Goal: Feedback & Contribution: Leave review/rating

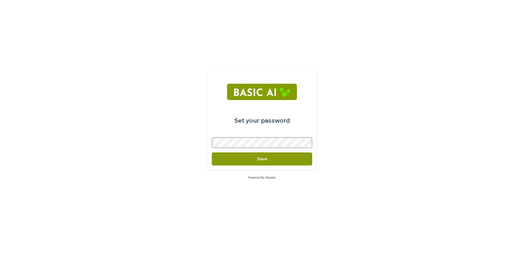
click at [212, 153] on button "Save" at bounding box center [262, 159] width 100 height 13
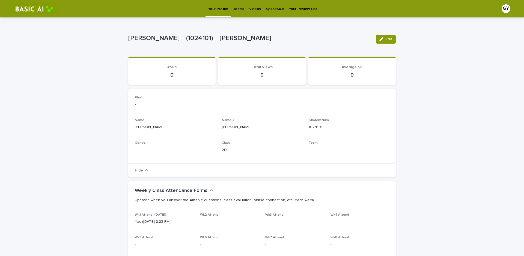
click at [251, 8] on p "Videos" at bounding box center [255, 5] width 12 height 11
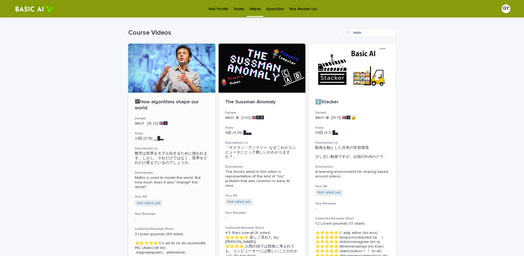
click at [177, 99] on div "🖼How algorithms shape our world" at bounding box center [172, 104] width 74 height 13
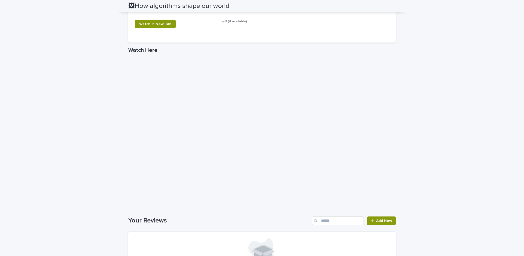
scroll to position [816, 0]
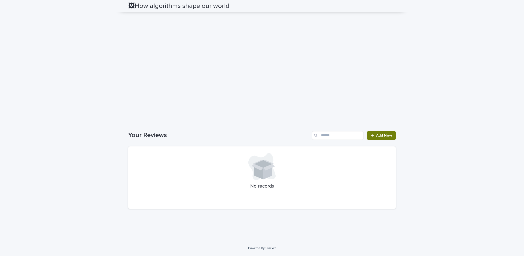
click at [373, 135] on div at bounding box center [373, 136] width 5 height 4
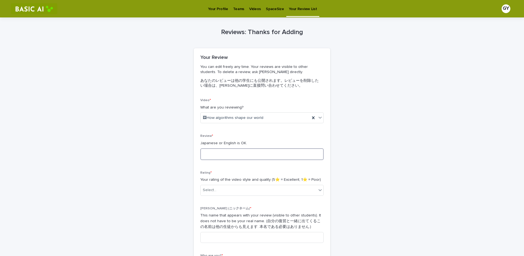
click at [289, 152] on textarea at bounding box center [261, 154] width 123 height 12
paste textarea "**********"
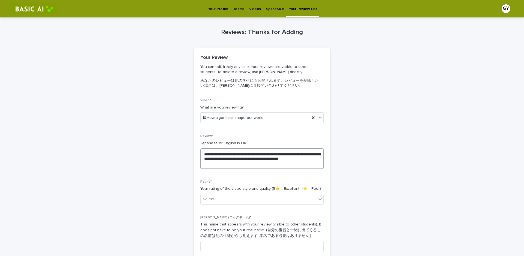
type textarea "**********"
click at [419, 182] on div "**********" at bounding box center [262, 174] width 524 height 314
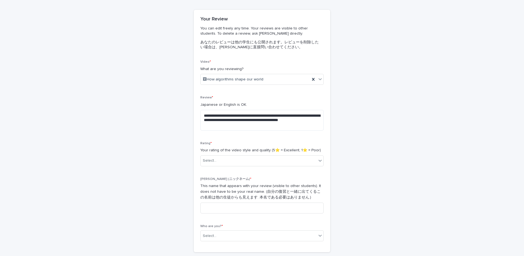
scroll to position [55, 0]
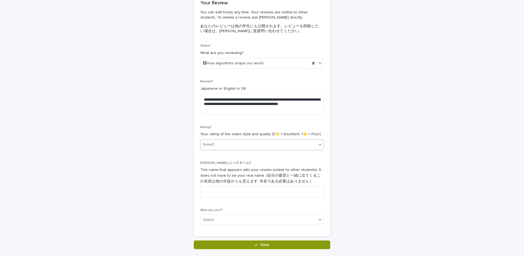
click at [278, 147] on div "Select..." at bounding box center [259, 144] width 116 height 9
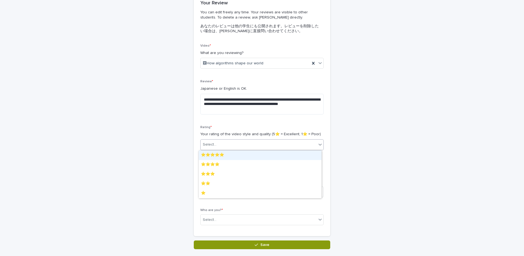
click at [277, 157] on div "⭐️⭐️⭐️⭐️⭐️" at bounding box center [260, 156] width 123 height 10
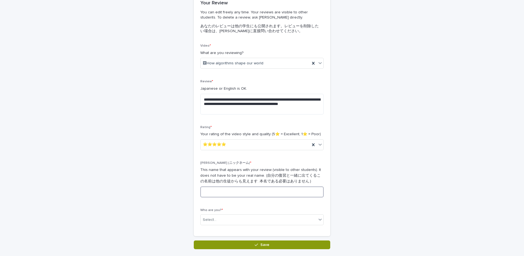
click at [264, 196] on input at bounding box center [261, 192] width 123 height 11
type input "*****"
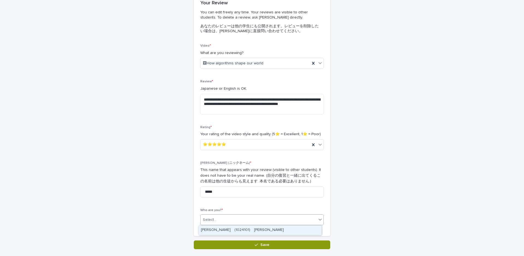
click at [248, 221] on div "Select..." at bounding box center [259, 220] width 116 height 9
click at [249, 228] on div "[PERSON_NAME]　(1024101)　[PERSON_NAME]" at bounding box center [260, 231] width 123 height 10
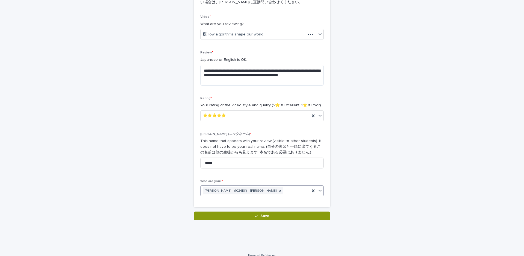
scroll to position [91, 0]
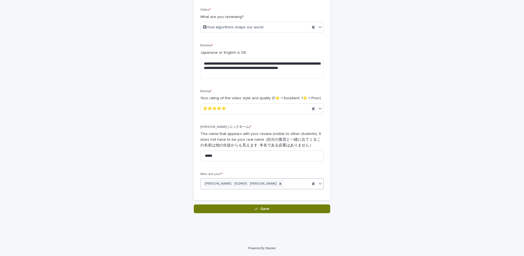
click at [308, 210] on button "Save" at bounding box center [262, 209] width 136 height 9
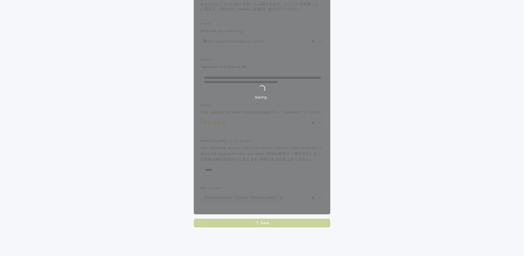
scroll to position [0, 0]
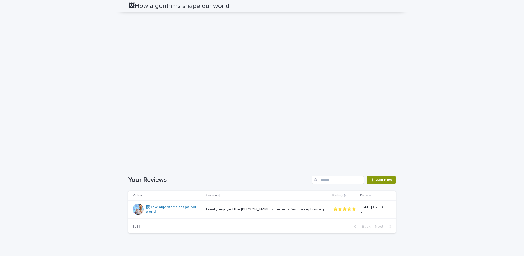
scroll to position [819, 0]
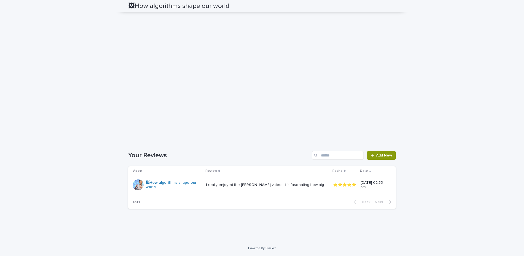
click at [358, 194] on td "[DATE] 02:33 pm" at bounding box center [376, 185] width 37 height 18
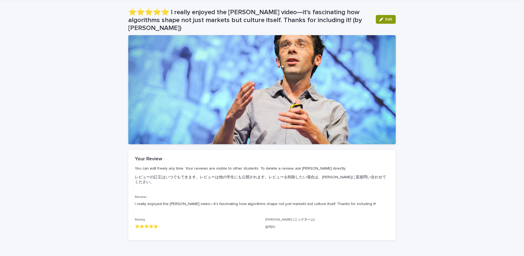
scroll to position [47, 0]
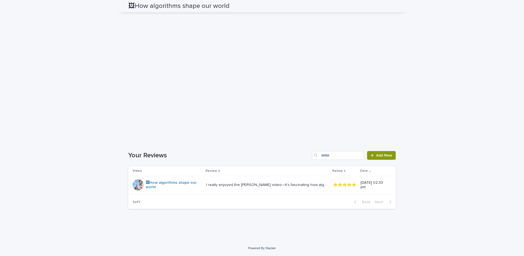
scroll to position [830, 0]
drag, startPoint x: 312, startPoint y: 181, endPoint x: 247, endPoint y: 198, distance: 67.6
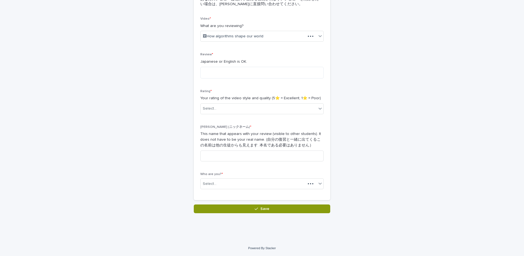
drag, startPoint x: 247, startPoint y: 198, endPoint x: 245, endPoint y: 202, distance: 4.6
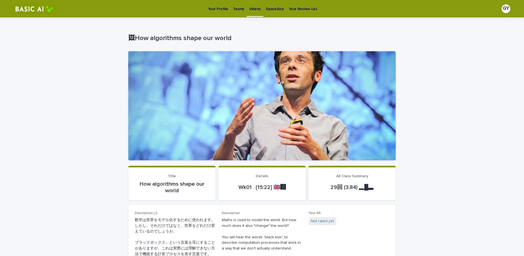
click at [256, 10] on p "Videos" at bounding box center [255, 5] width 12 height 11
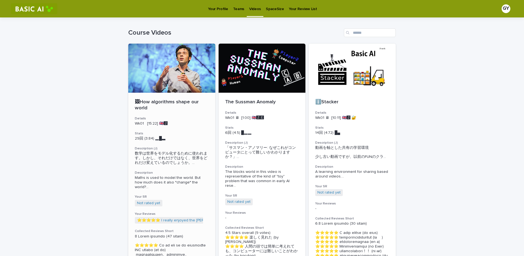
click at [186, 127] on div "🖼How algorithms shape our world Details Wk01 [15:22] 🇬🇧🅹️ Stats 29回 (3.84) ▂█▃　…" at bounding box center [171, 233] width 87 height 281
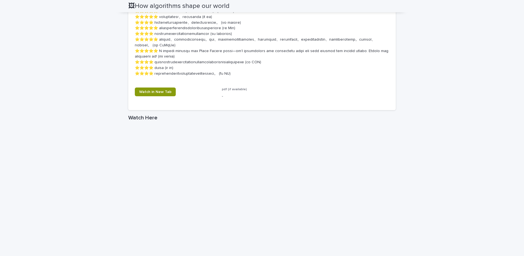
scroll to position [656, 0]
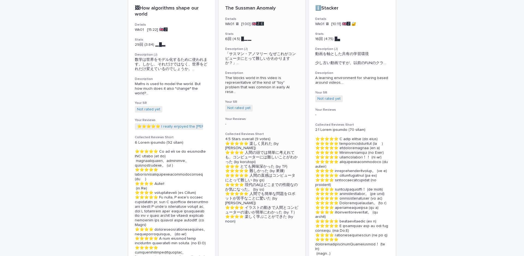
scroll to position [25, 0]
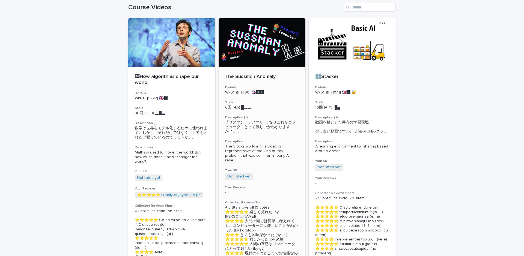
click at [263, 121] on span "「[PERSON_NAME]: なぜこれがコンピュータにとって難しいかわかりますか？」 ..." at bounding box center [262, 127] width 74 height 14
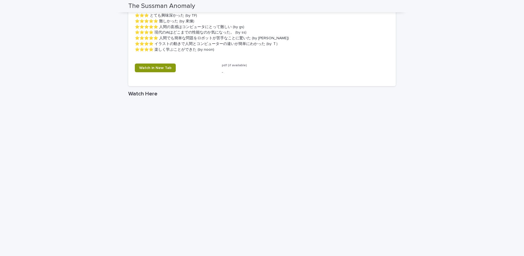
scroll to position [191, 0]
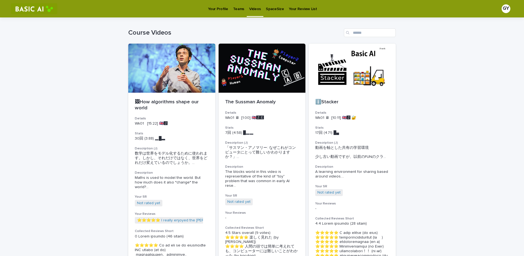
click at [217, 6] on p "Your Profile" at bounding box center [218, 5] width 20 height 11
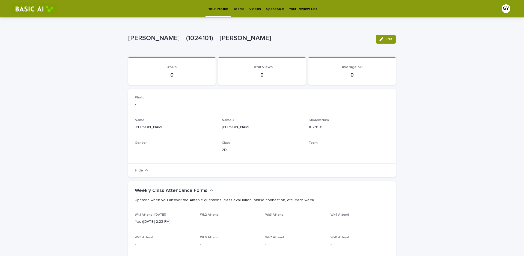
click at [249, 10] on p "Videos" at bounding box center [255, 5] width 12 height 11
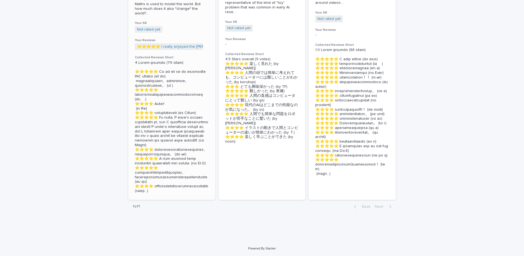
scroll to position [216, 0]
click at [183, 116] on p at bounding box center [172, 127] width 74 height 133
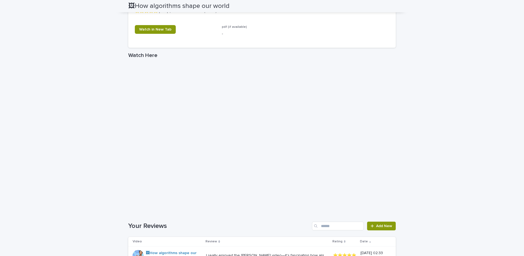
scroll to position [764, 0]
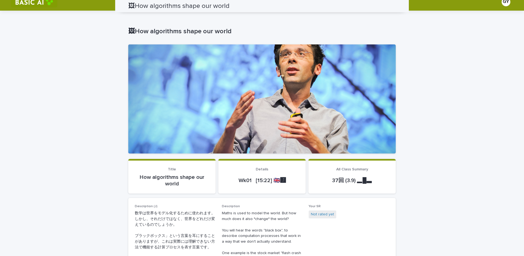
scroll to position [0, 0]
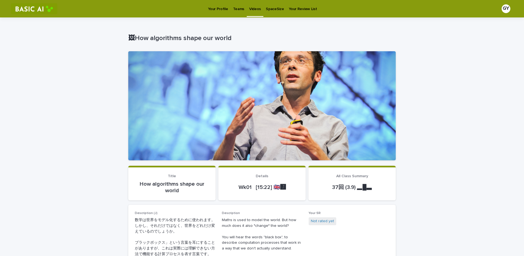
click at [211, 15] on link "Your Profile" at bounding box center [217, 8] width 25 height 17
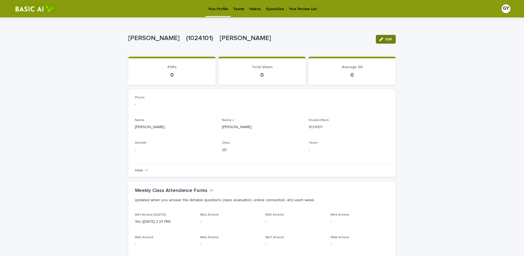
click at [379, 40] on icon "button" at bounding box center [381, 39] width 4 height 4
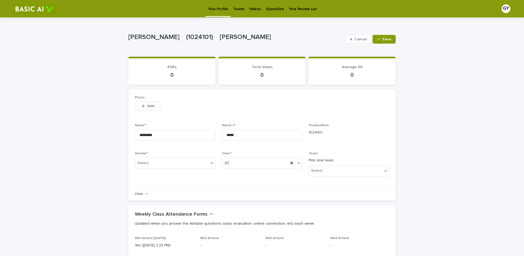
click at [263, 7] on div "SpaceSize" at bounding box center [274, 5] width 23 height 11
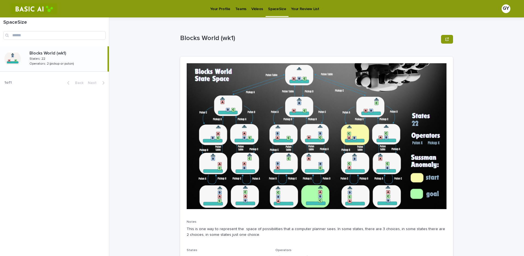
click at [258, 10] on p "Videos" at bounding box center [257, 5] width 12 height 11
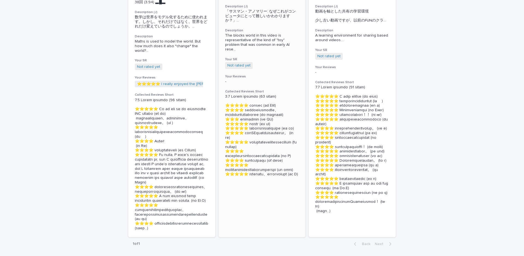
click at [268, 74] on h3 "Your Reviews" at bounding box center [262, 76] width 74 height 4
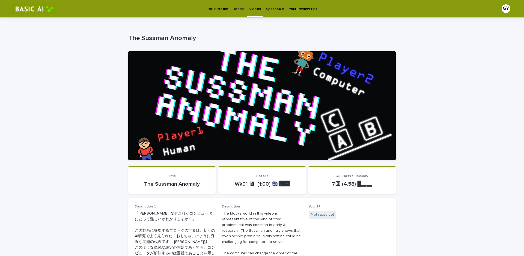
click at [256, 13] on link "Videos" at bounding box center [255, 8] width 17 height 16
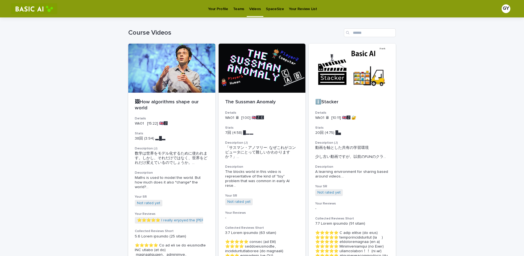
drag, startPoint x: 256, startPoint y: 11, endPoint x: 451, endPoint y: 137, distance: 232.6
drag, startPoint x: 451, startPoint y: 137, endPoint x: 454, endPoint y: 138, distance: 3.2
click at [454, 138] on div "Loading... Saving… Loading... Saving… Course Videos 🖼How algorithms shape our w…" at bounding box center [262, 215] width 524 height 397
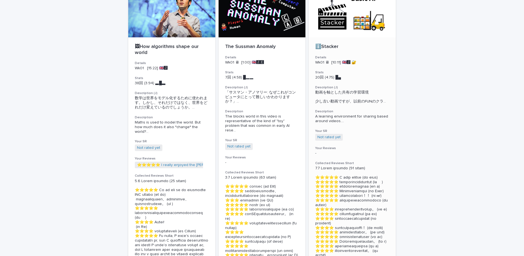
scroll to position [53, 0]
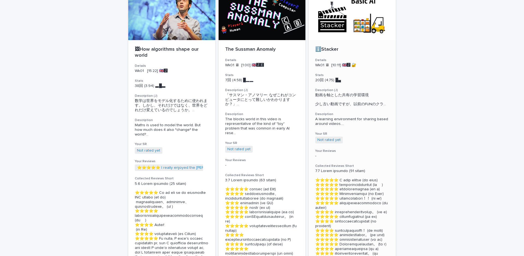
click at [357, 40] on div "ℹ️Stacker Details Wk01 🖥 [10:11] 🇬🇧🅹️ 🔐 Stats 20回 (4.75) █▄　　　 Description (J) …" at bounding box center [352, 172] width 87 height 264
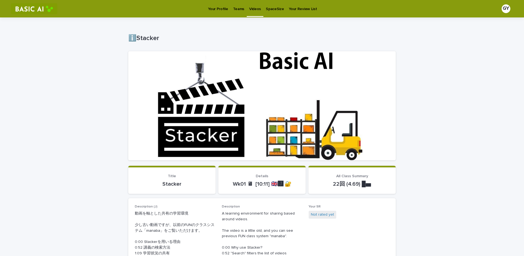
click at [217, 5] on p "Your Profile" at bounding box center [218, 5] width 20 height 11
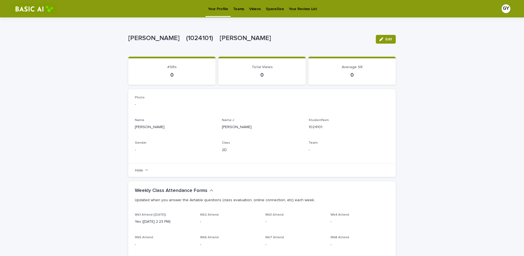
click at [258, 9] on div "Videos" at bounding box center [255, 5] width 17 height 11
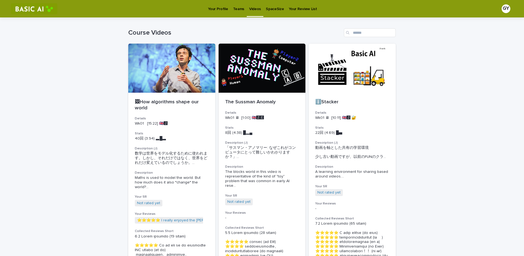
click at [277, 11] on p "SpaceSize" at bounding box center [275, 5] width 18 height 11
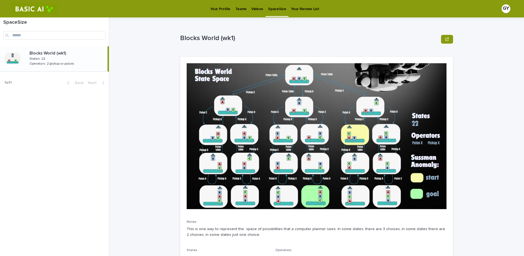
click at [309, 8] on p "Your Review List" at bounding box center [305, 5] width 28 height 11
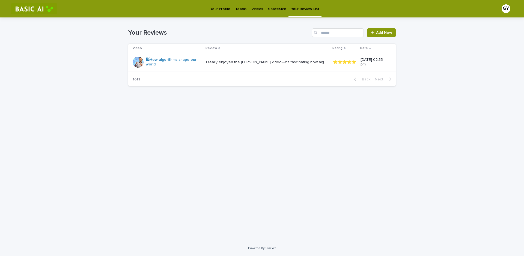
click at [258, 7] on p "Videos" at bounding box center [257, 5] width 12 height 11
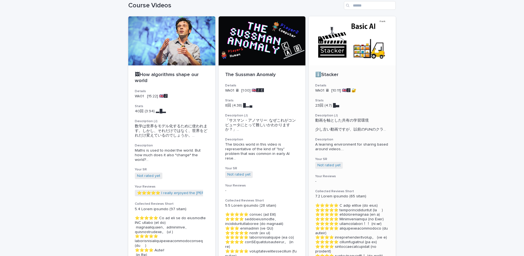
click at [366, 57] on div at bounding box center [352, 40] width 87 height 49
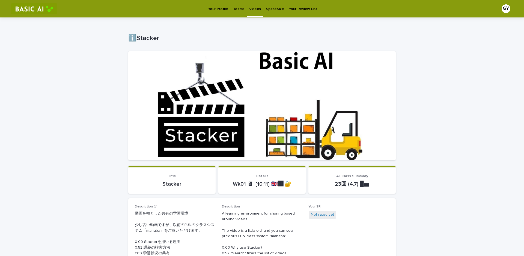
click at [216, 7] on p "Your Profile" at bounding box center [218, 5] width 20 height 11
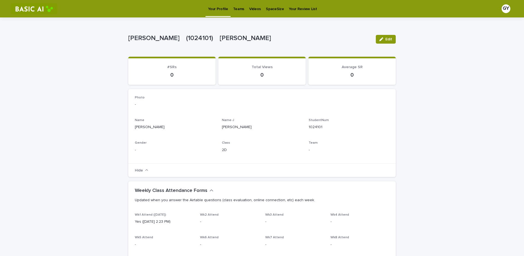
click at [249, 9] on p "Videos" at bounding box center [255, 5] width 12 height 11
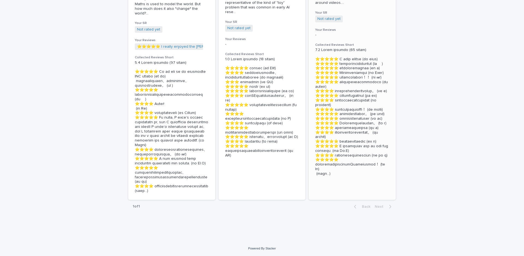
click at [344, 148] on p at bounding box center [352, 112] width 74 height 128
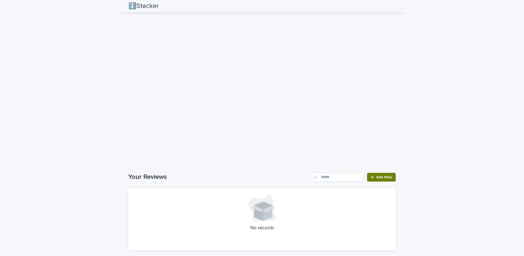
click at [378, 177] on span "Add New" at bounding box center [384, 177] width 16 height 4
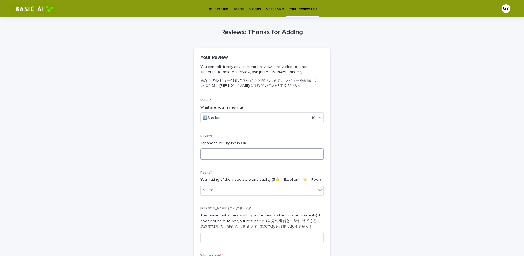
click at [259, 153] on textarea at bounding box center [261, 154] width 123 height 12
type textarea "*"
click at [259, 153] on textarea "**" at bounding box center [261, 154] width 123 height 12
type textarea "*"
type textarea "**********"
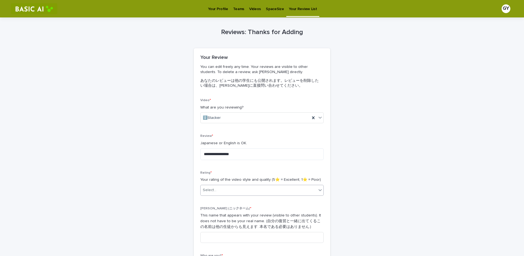
click at [252, 189] on div "Select..." at bounding box center [259, 190] width 116 height 9
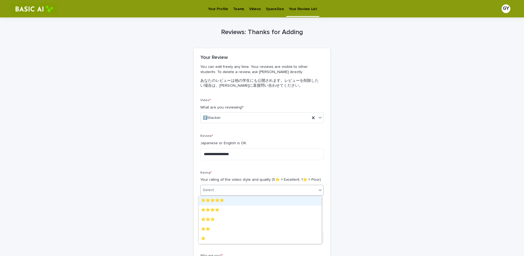
click at [252, 202] on div "⭐️⭐️⭐️⭐️⭐️" at bounding box center [260, 201] width 123 height 10
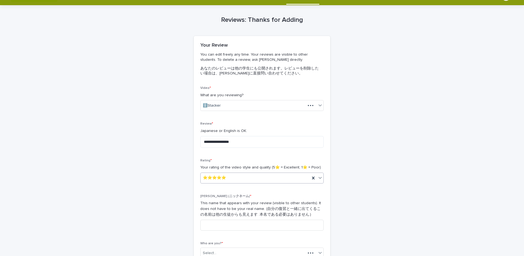
scroll to position [55, 0]
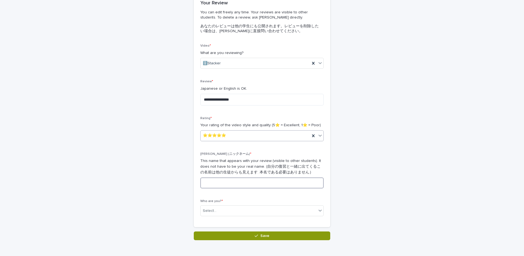
click at [257, 183] on input at bounding box center [261, 183] width 123 height 11
type input "*"
type input "*****"
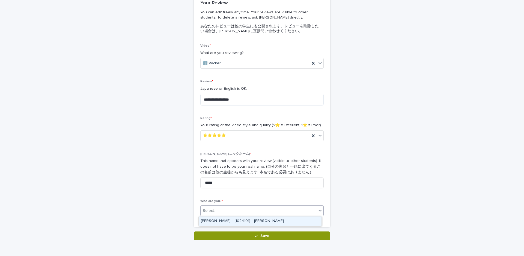
click at [259, 210] on div "Select..." at bounding box center [259, 211] width 116 height 9
click at [261, 219] on div "[PERSON_NAME]　(1024101)　[PERSON_NAME]" at bounding box center [260, 222] width 123 height 10
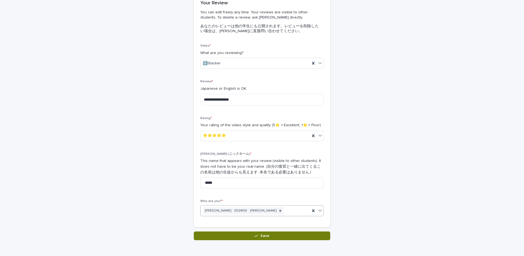
click at [269, 233] on button "Save" at bounding box center [262, 236] width 136 height 9
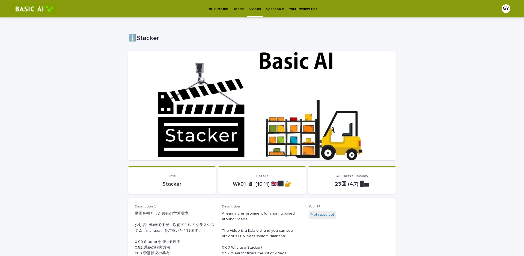
click at [228, 5] on div "Your Profile" at bounding box center [217, 5] width 25 height 11
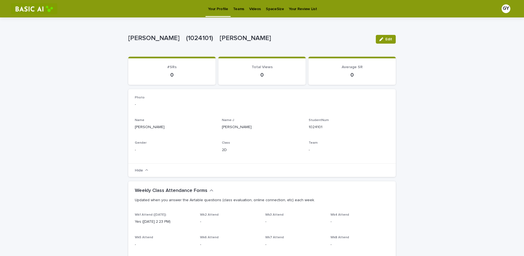
click at [224, 6] on p "Your Profile" at bounding box center [218, 5] width 20 height 11
click at [240, 8] on p "Teams" at bounding box center [238, 5] width 11 height 11
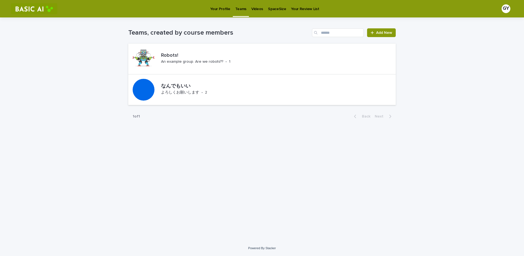
click at [256, 7] on p "Videos" at bounding box center [257, 5] width 12 height 11
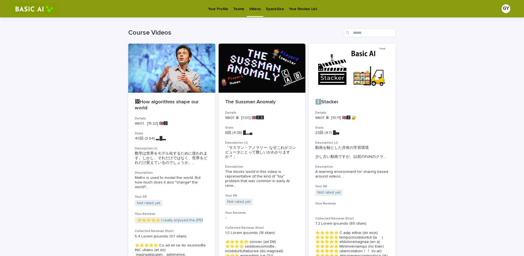
click at [247, 9] on div "Videos" at bounding box center [255, 5] width 17 height 11
click at [237, 9] on p "Teams" at bounding box center [238, 5] width 11 height 11
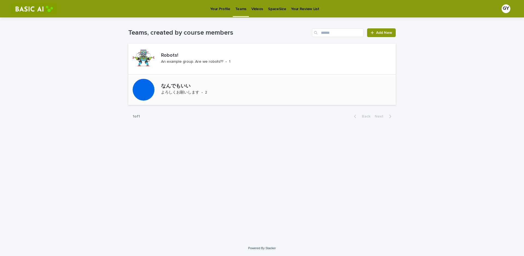
click at [250, 99] on div "なんでもいい よろしくお願いします • 2" at bounding box center [261, 89] width 267 height 31
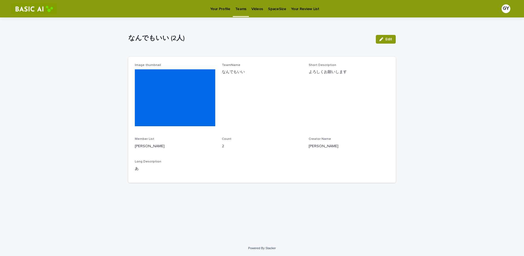
click at [254, 8] on p "Videos" at bounding box center [257, 5] width 12 height 11
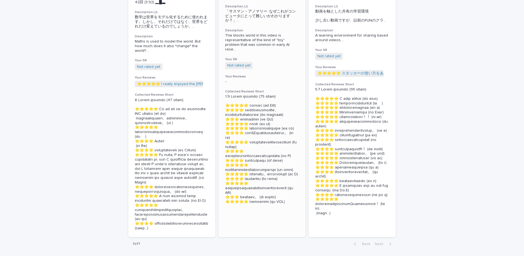
click at [275, 97] on p at bounding box center [262, 149] width 74 height 110
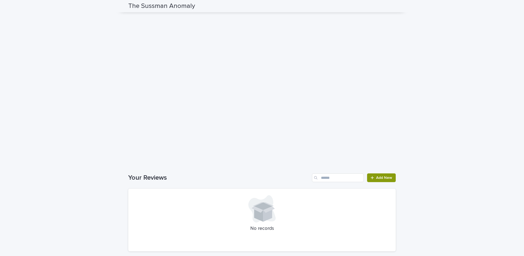
scroll to position [480, 0]
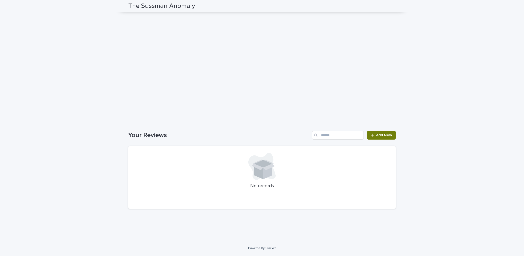
click at [377, 136] on span "Add New" at bounding box center [384, 135] width 16 height 4
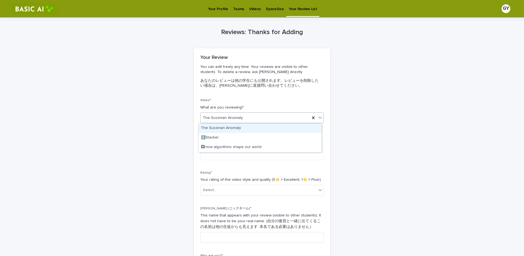
click at [268, 118] on div "The Sussman Anomaly" at bounding box center [255, 118] width 109 height 9
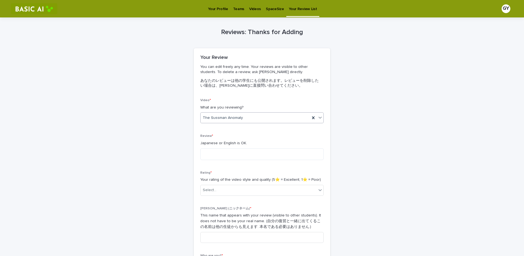
click at [270, 116] on div "The Sussman Anomaly" at bounding box center [255, 118] width 109 height 9
click at [271, 152] on textarea at bounding box center [261, 154] width 123 height 12
click at [238, 5] on p "Teams" at bounding box center [238, 5] width 11 height 11
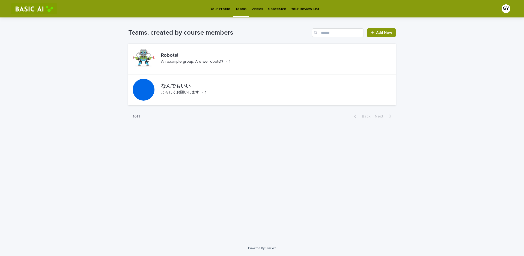
click at [255, 11] on link "Videos" at bounding box center [257, 8] width 17 height 17
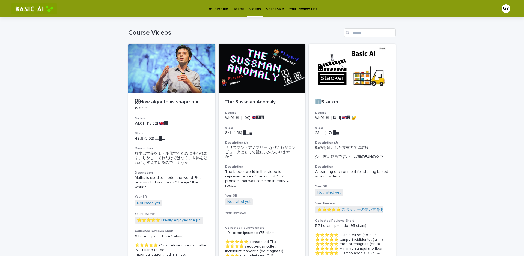
click at [268, 10] on p "SpaceSize" at bounding box center [275, 5] width 18 height 11
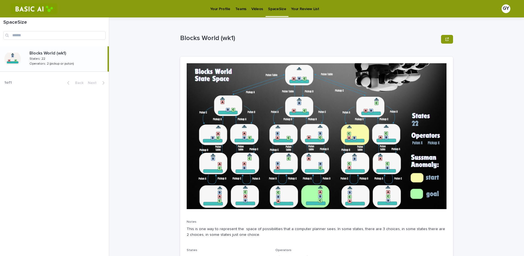
click at [255, 9] on p "Videos" at bounding box center [257, 5] width 12 height 11
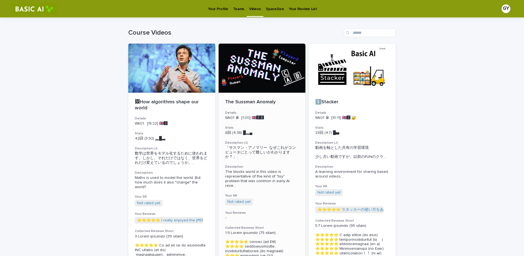
click at [291, 85] on div at bounding box center [262, 68] width 87 height 49
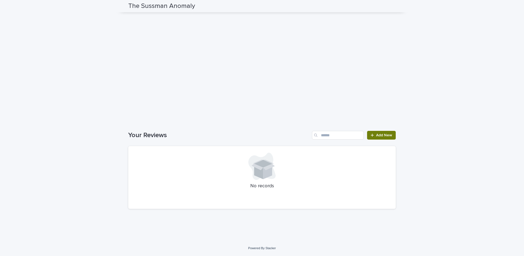
click at [385, 140] on link "Add New" at bounding box center [381, 135] width 29 height 9
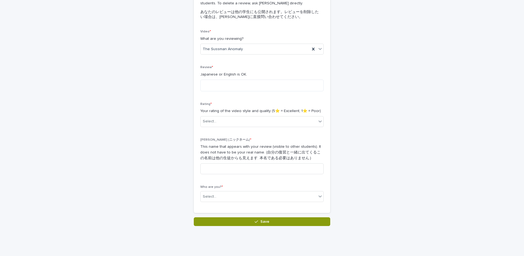
scroll to position [27, 0]
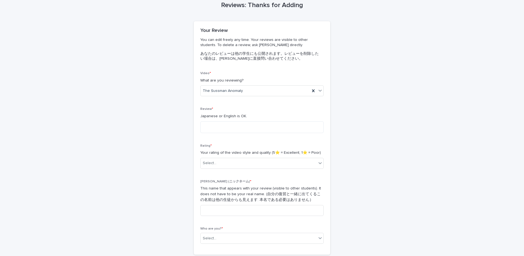
click at [257, 97] on div "Video * What are you reviewing? The Sussman Anomaly" at bounding box center [261, 85] width 123 height 29
click at [258, 121] on textarea at bounding box center [261, 127] width 123 height 12
type textarea "*"
type textarea "**********"
click at [247, 163] on div "Select..." at bounding box center [259, 163] width 116 height 9
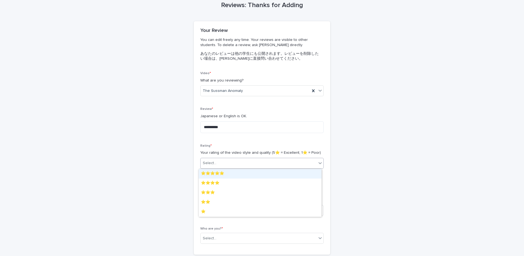
click at [255, 174] on div "⭐️⭐️⭐️⭐️⭐️" at bounding box center [260, 174] width 123 height 10
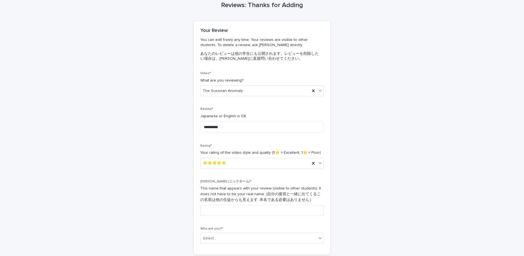
click at [259, 203] on div "[PERSON_NAME] (ニックネーム) * This name that appears with your review (visible to ot…" at bounding box center [261, 200] width 123 height 41
click at [259, 208] on input at bounding box center [261, 210] width 123 height 11
type input "*****"
click at [257, 240] on div "Select..." at bounding box center [259, 238] width 116 height 9
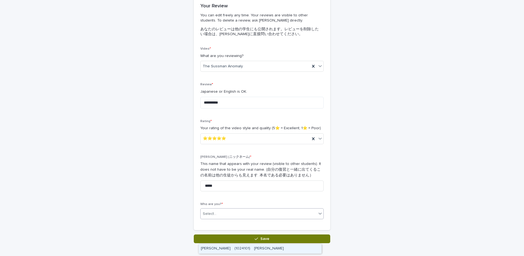
scroll to position [54, 0]
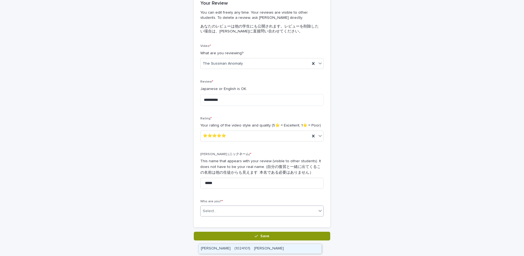
click at [261, 247] on div "[PERSON_NAME]　(1024101)　[PERSON_NAME]" at bounding box center [260, 249] width 123 height 10
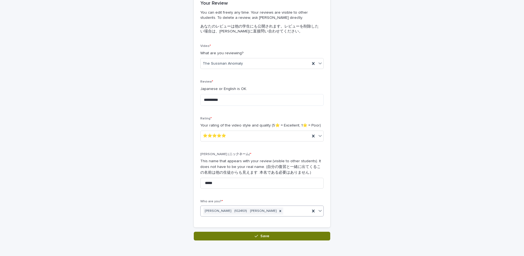
click at [265, 238] on span "Save" at bounding box center [264, 236] width 9 height 4
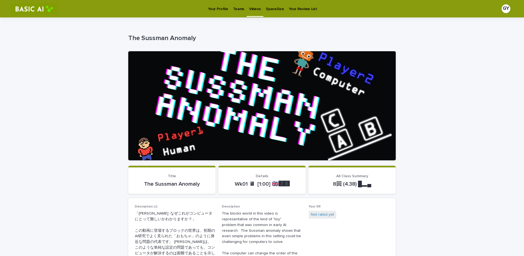
click at [235, 10] on p "Teams" at bounding box center [238, 5] width 11 height 11
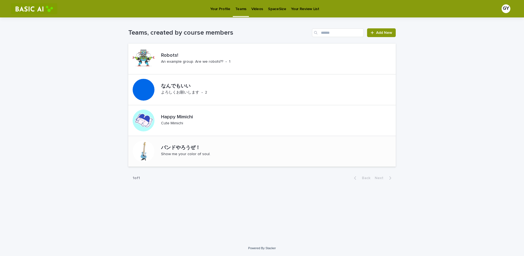
click at [258, 146] on div "バンドやろうぜ！ Show me your color of soul." at bounding box center [261, 151] width 267 height 31
